Goal: Task Accomplishment & Management: Complete application form

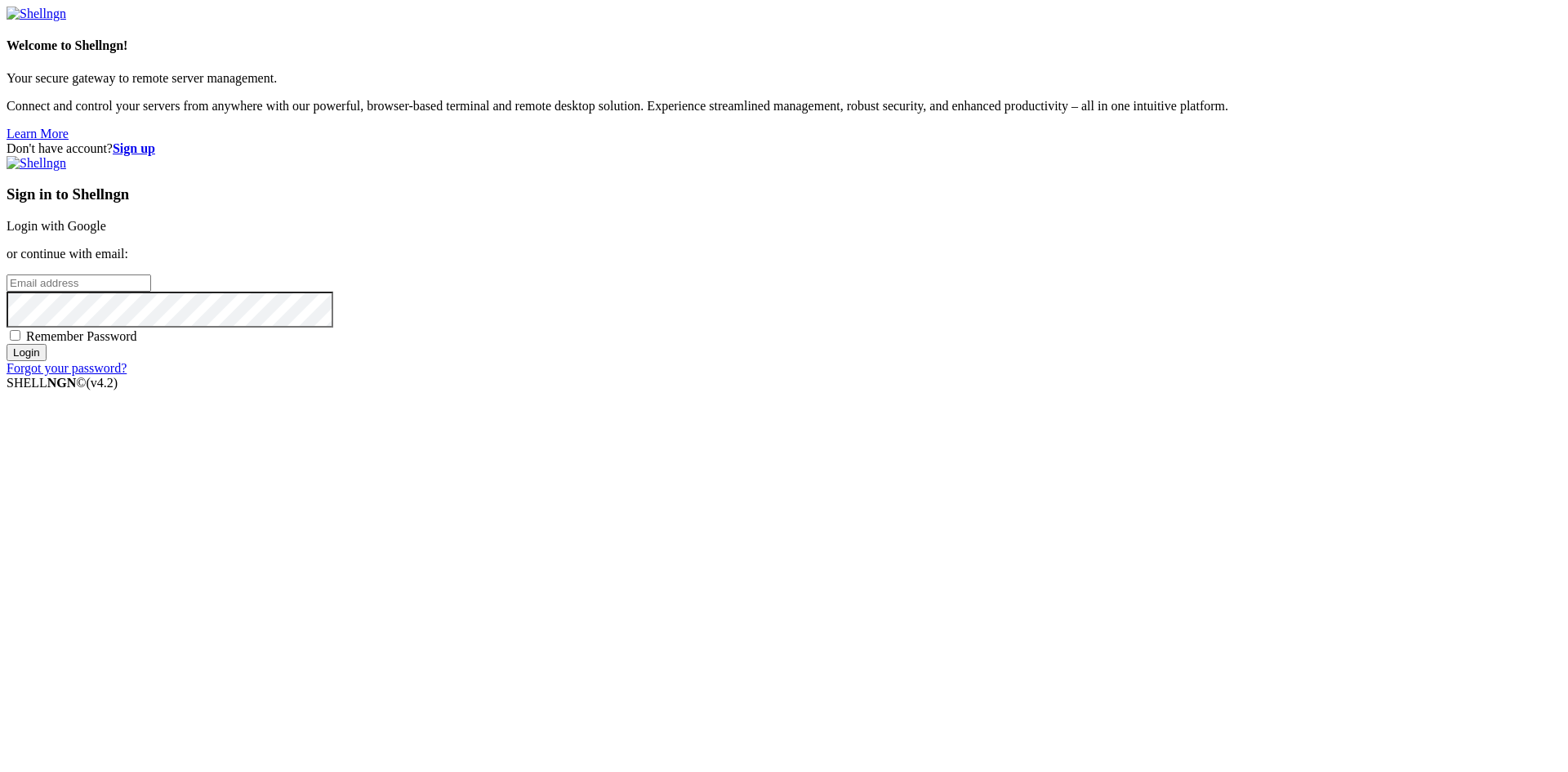
click at [155, 142] on strong "Sign up" at bounding box center [133, 149] width 42 height 14
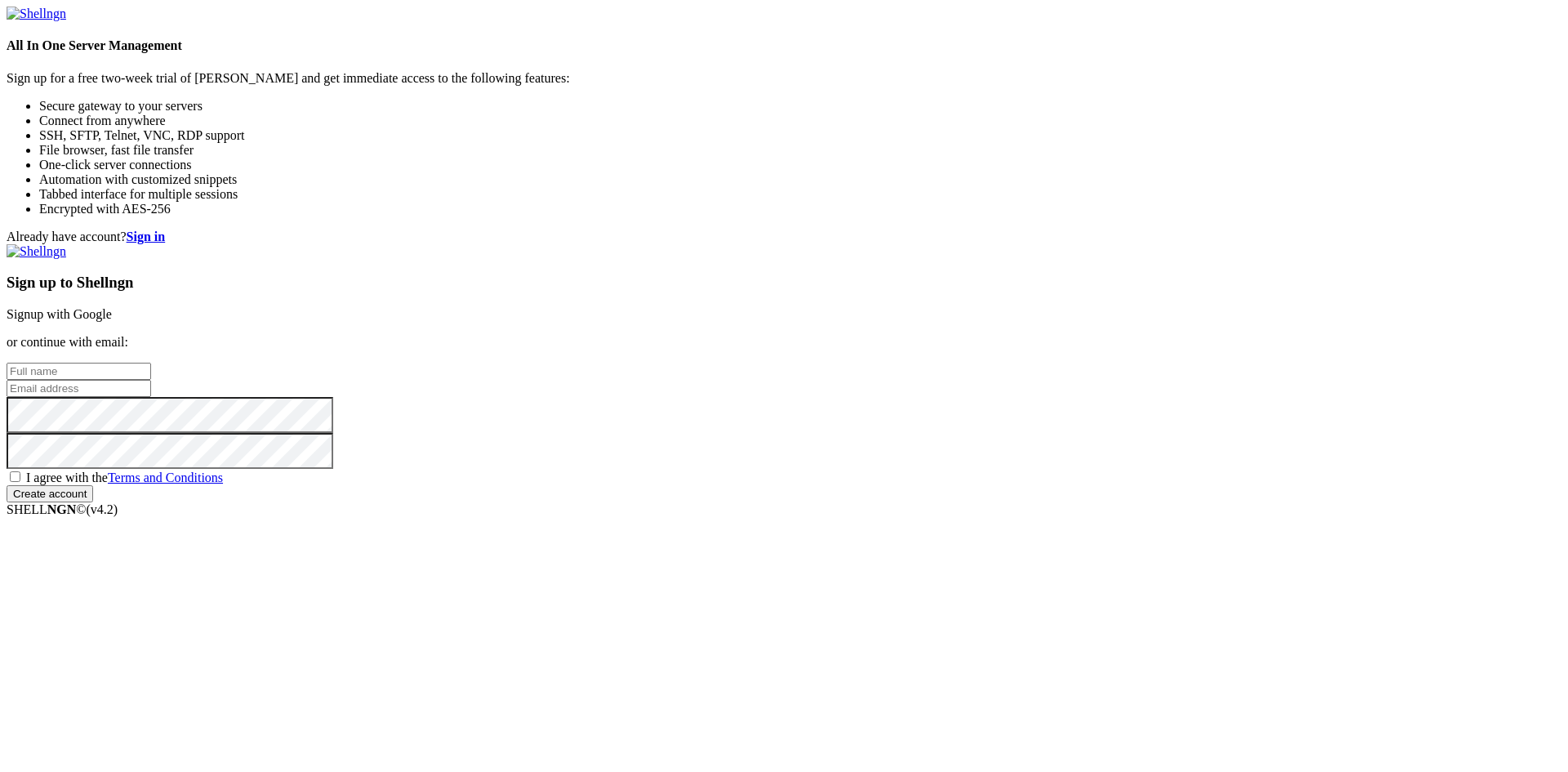
click at [112, 307] on link "Signup with Google" at bounding box center [59, 314] width 106 height 14
click at [151, 363] on input "text" at bounding box center [78, 371] width 144 height 17
click at [1010, 280] on div "Sign up to Shellngn Signup with Google or continue with email: I agree with the…" at bounding box center [784, 373] width 1555 height 258
click at [112, 307] on link "Signup with Google" at bounding box center [59, 314] width 106 height 14
click at [1468, 229] on div "Already have account? Sign in Sign up to Shellngn Signup with Google or continu…" at bounding box center [784, 365] width 1555 height 273
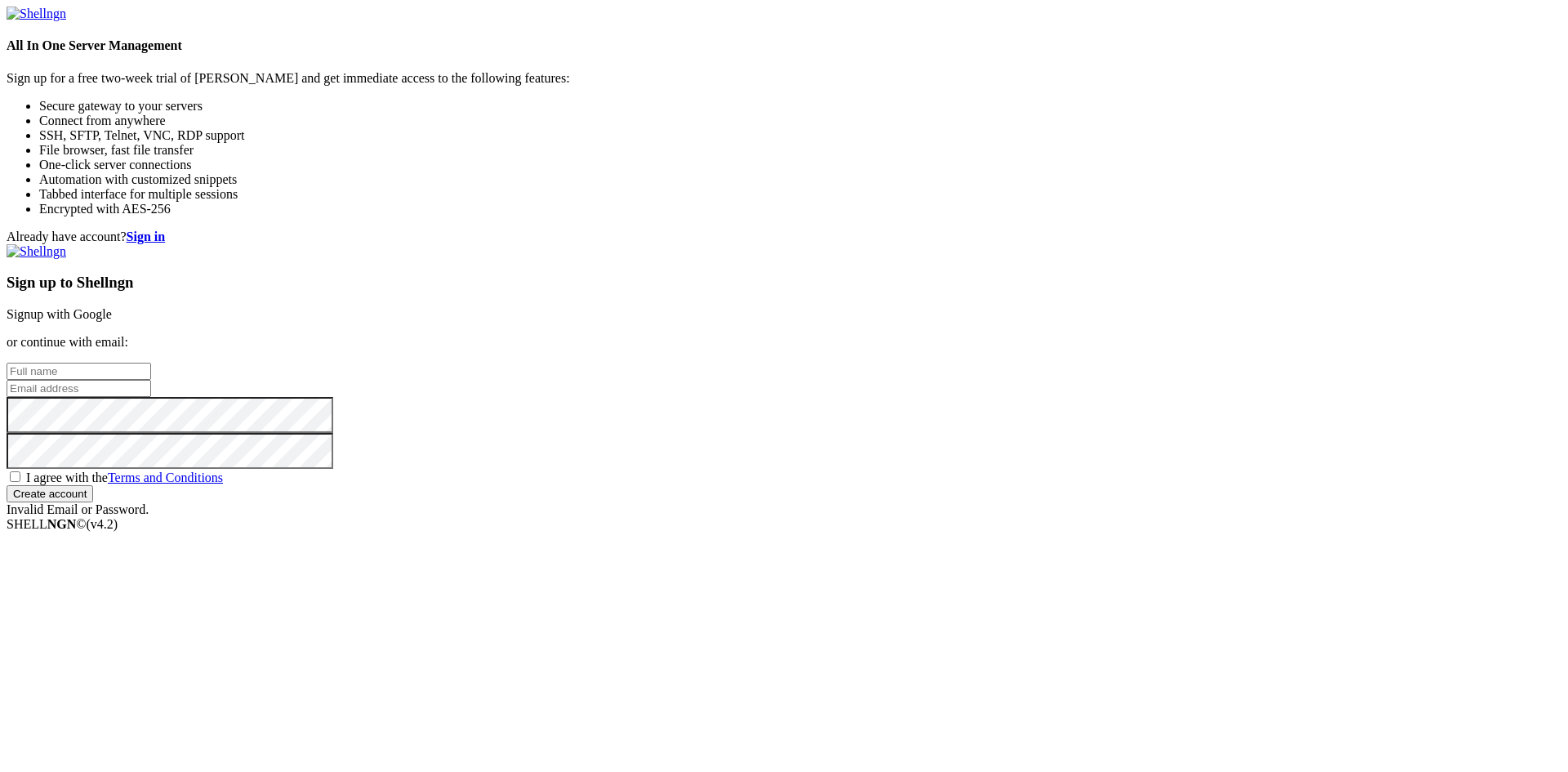
click at [698, 374] on div "Already have account? Sign in Sign up to Shellngn Signup with Google or continu…" at bounding box center [784, 373] width 1555 height 287
click at [696, 368] on div "Already have account? Sign in Sign up to Shellngn Signup with Google or continu…" at bounding box center [784, 373] width 1555 height 287
click at [151, 363] on input "text" at bounding box center [78, 371] width 144 height 17
click at [151, 382] on input "email" at bounding box center [78, 388] width 144 height 17
click at [151, 363] on input "text" at bounding box center [78, 371] width 144 height 17
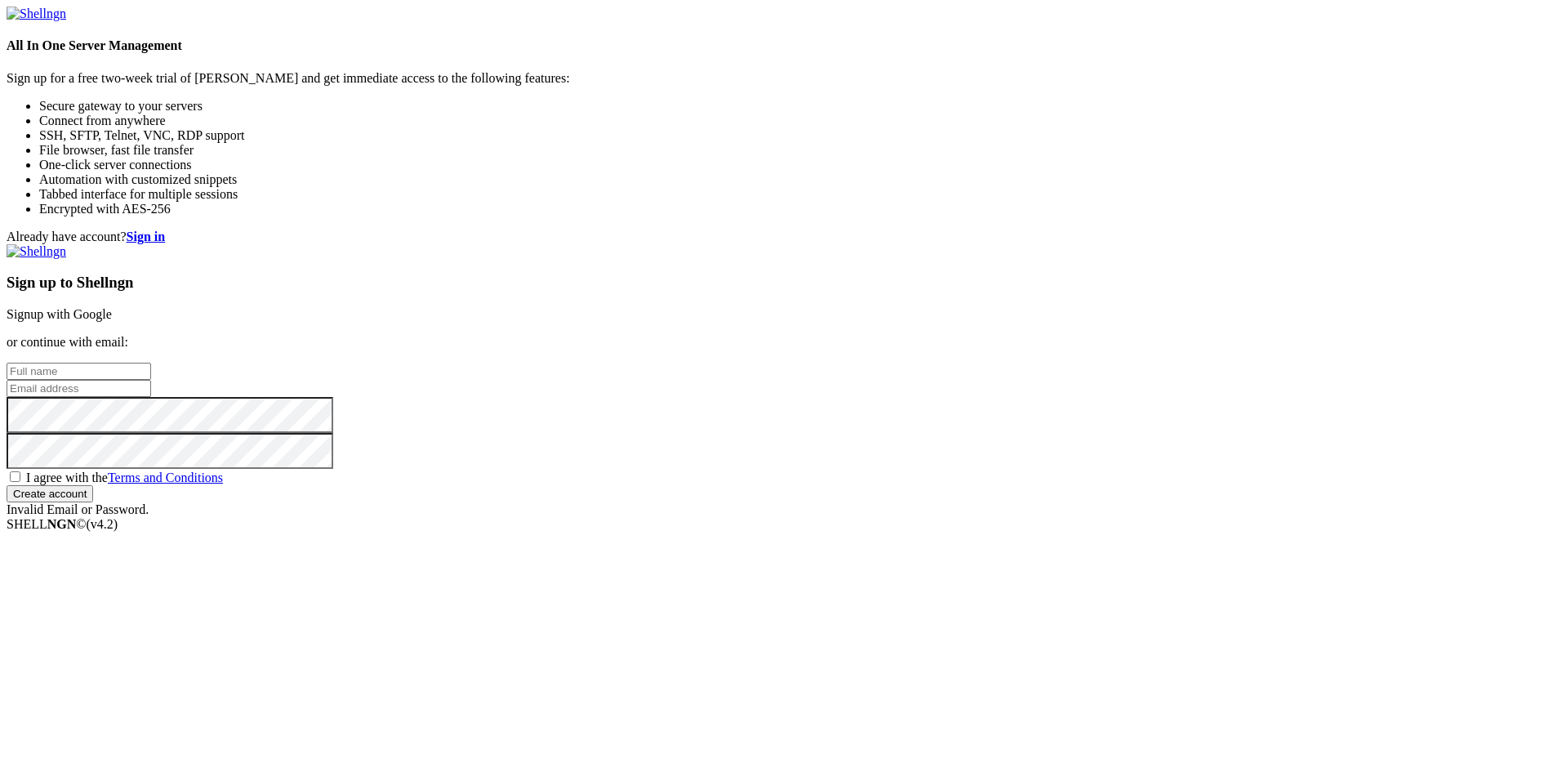
type input "[PERSON_NAME]"
click at [151, 380] on input "email" at bounding box center [78, 388] width 144 height 17
click at [151, 382] on input "email" at bounding box center [78, 388] width 144 height 17
click at [151, 380] on input "email" at bounding box center [78, 388] width 144 height 17
type input "[EMAIL_ADDRESS][DOMAIN_NAME]"
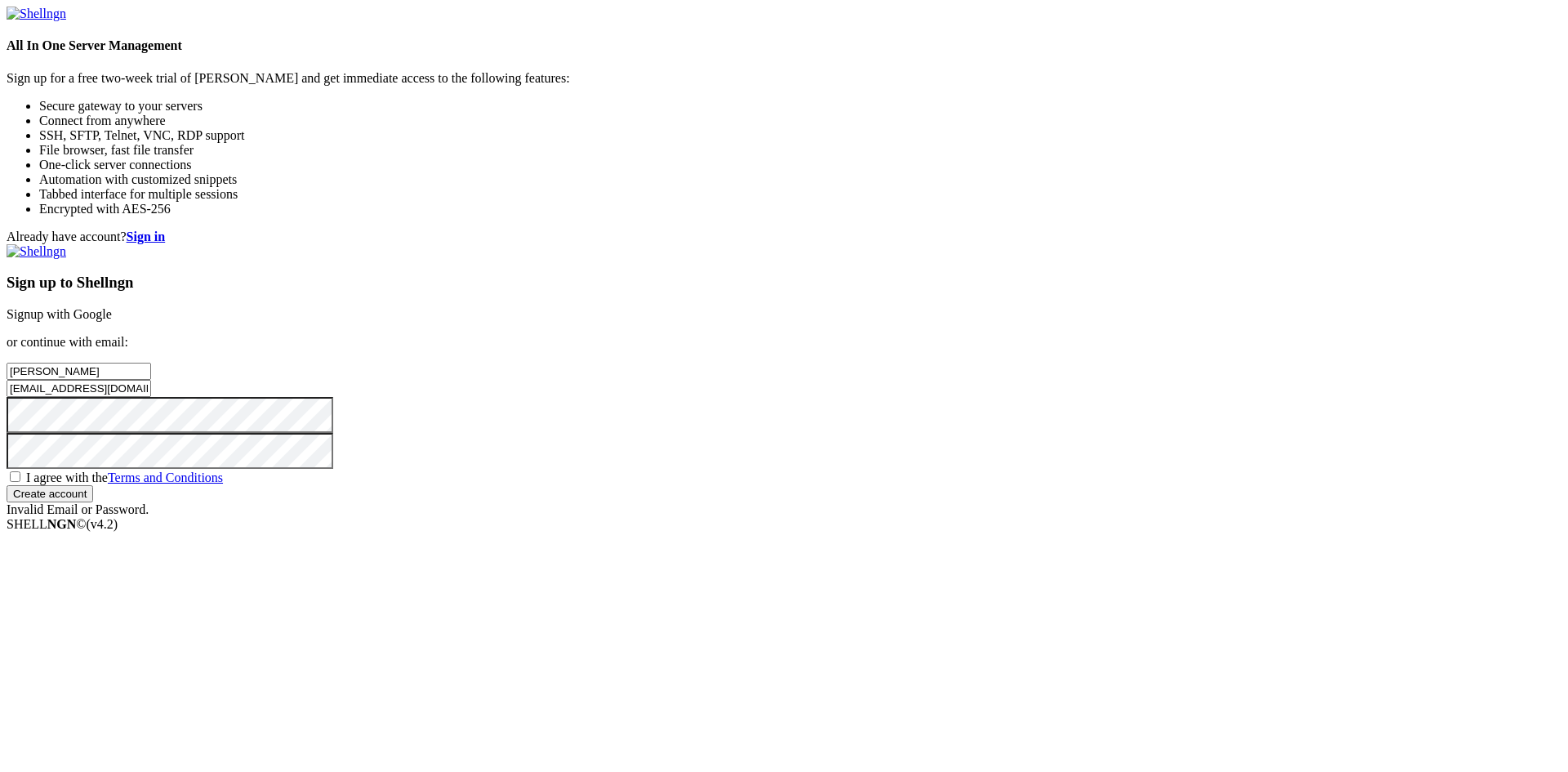
click at [223, 485] on span "I agree with the Terms and Conditions" at bounding box center [124, 477] width 197 height 14
click at [21, 482] on input "I agree with the Terms and Conditions" at bounding box center [15, 476] width 11 height 11
checkbox input "true"
click at [93, 502] on input "Create account" at bounding box center [49, 493] width 87 height 17
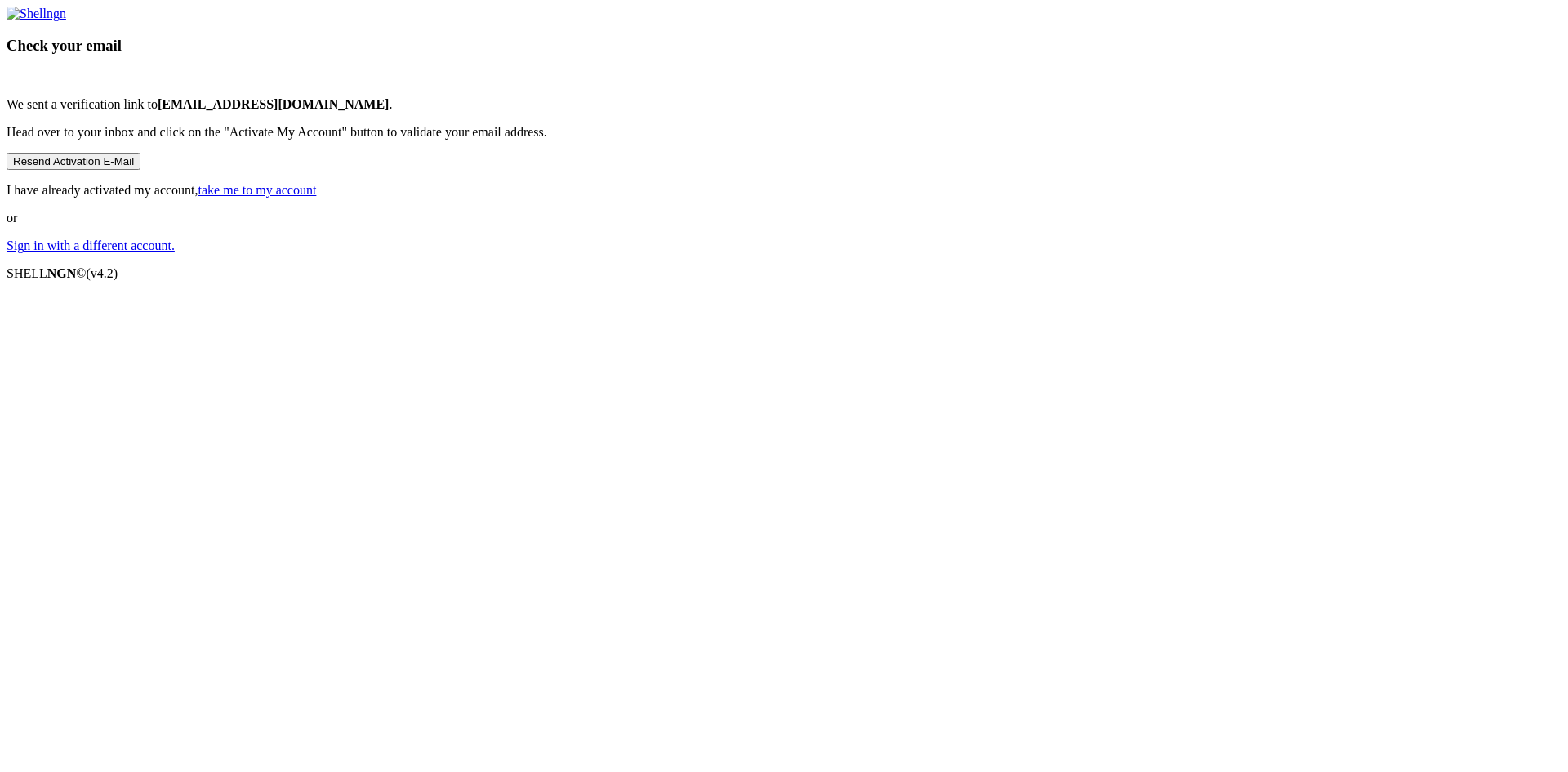
click at [141, 170] on button "Resend Activation E-Mail" at bounding box center [73, 161] width 134 height 17
click at [390, 111] on b "[EMAIL_ADDRESS][DOMAIN_NAME]" at bounding box center [273, 105] width 232 height 14
